Goal: Information Seeking & Learning: Find specific page/section

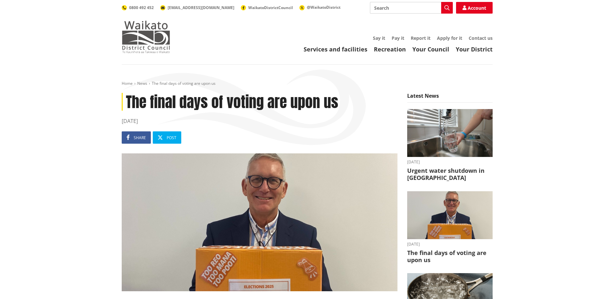
click at [143, 38] on img at bounding box center [146, 37] width 49 height 32
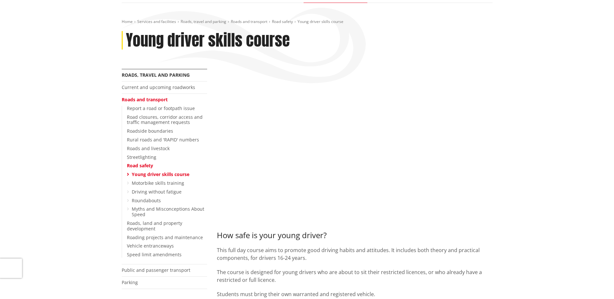
scroll to position [32, 0]
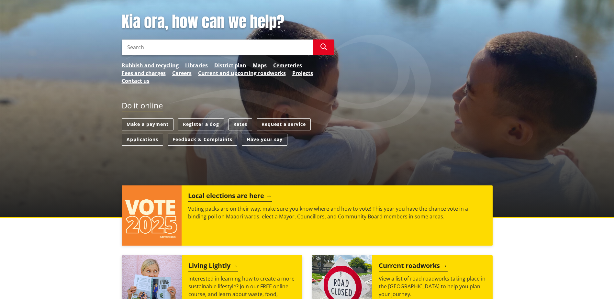
scroll to position [130, 0]
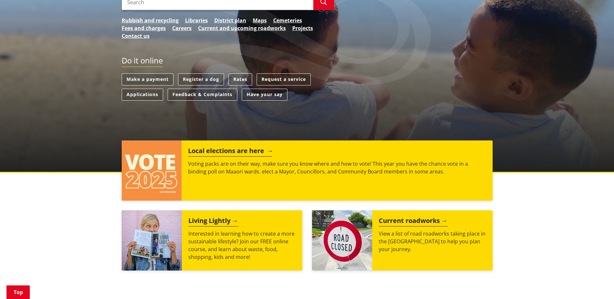
click at [211, 152] on h2 "Local elections are here" at bounding box center [230, 152] width 84 height 10
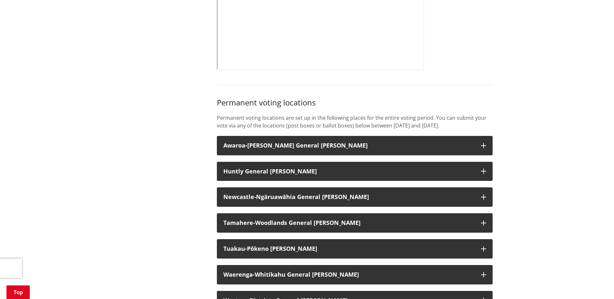
scroll to position [453, 0]
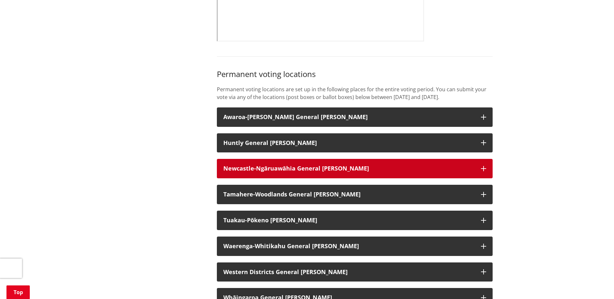
click at [484, 171] on icon "button" at bounding box center [483, 168] width 5 height 5
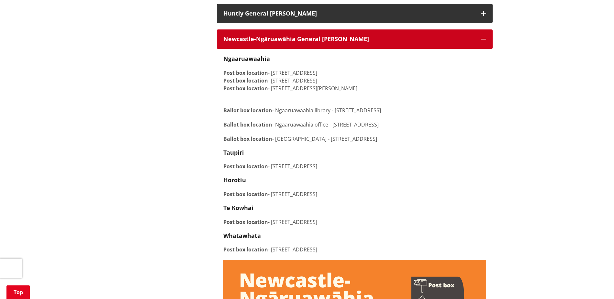
scroll to position [551, 0]
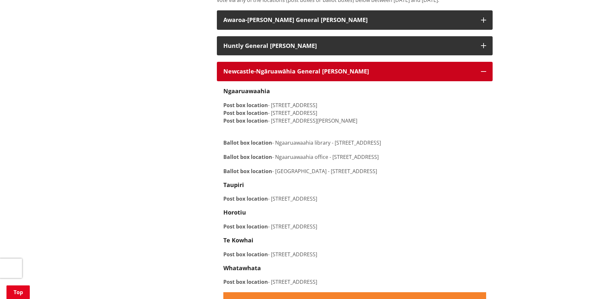
click at [484, 74] on icon "button" at bounding box center [483, 71] width 5 height 5
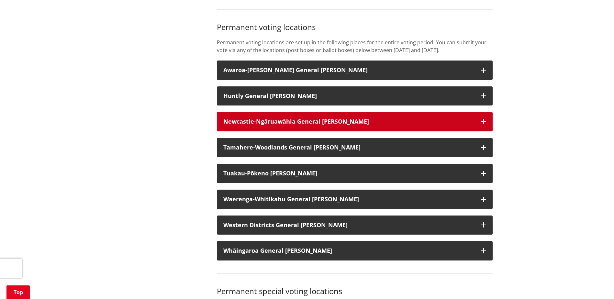
scroll to position [486, 0]
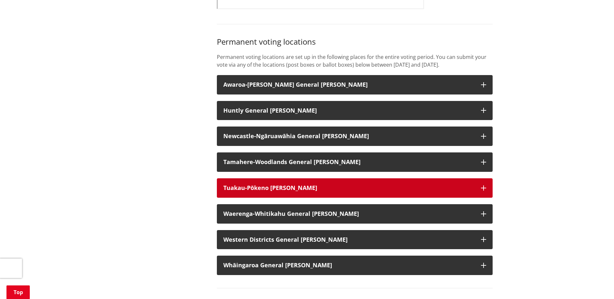
click at [484, 191] on icon "button" at bounding box center [483, 188] width 5 height 5
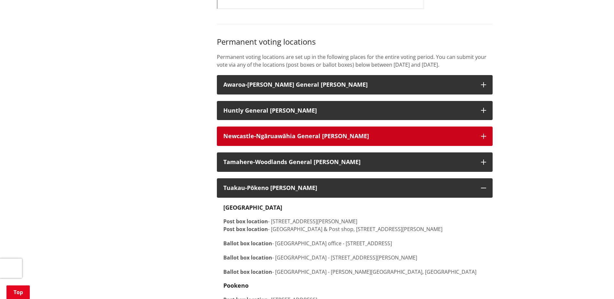
click at [484, 139] on icon "button" at bounding box center [483, 136] width 5 height 5
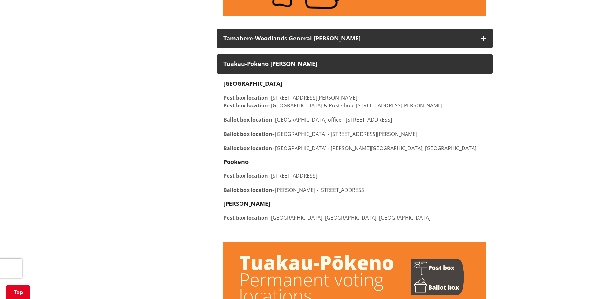
scroll to position [1198, 0]
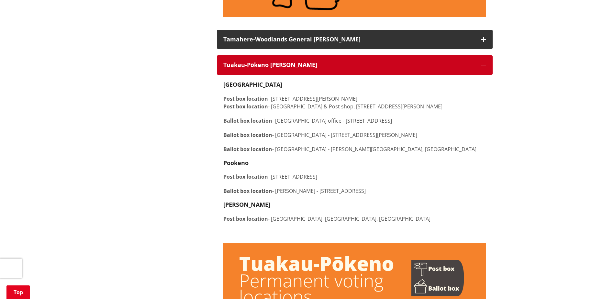
click at [483, 68] on icon "button" at bounding box center [483, 65] width 5 height 5
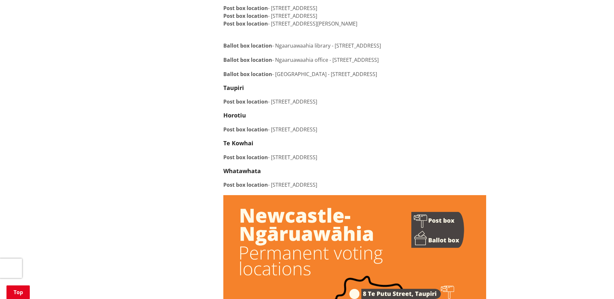
scroll to position [615, 0]
